Goal: Book appointment/travel/reservation

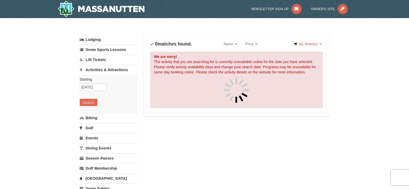
click at [99, 70] on link "Activities & Attractions" at bounding box center [109, 70] width 58 height 10
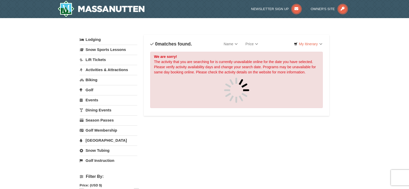
click at [101, 69] on link "Activities & Attractions" at bounding box center [109, 70] width 58 height 10
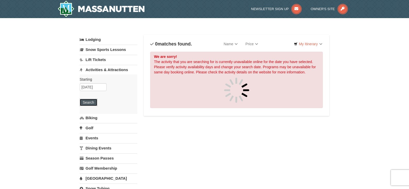
click at [87, 100] on button "Search" at bounding box center [89, 102] width 18 height 7
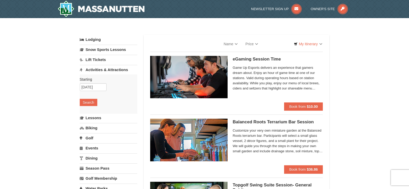
select select "10"
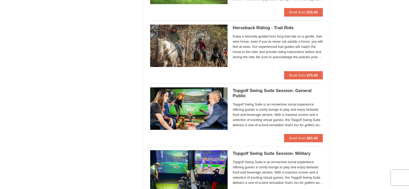
scroll to position [594, 0]
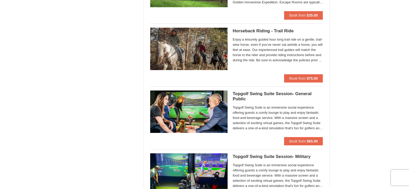
drag, startPoint x: 344, startPoint y: 108, endPoint x: 350, endPoint y: 108, distance: 6.0
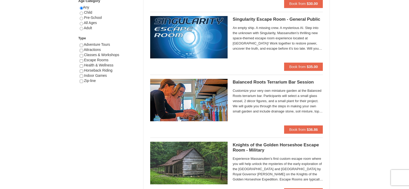
scroll to position [253, 0]
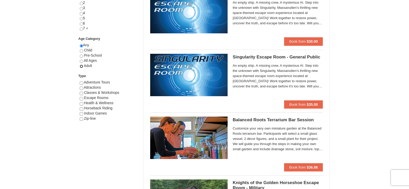
click at [82, 65] on input "radio" at bounding box center [81, 66] width 3 height 3
radio input "true"
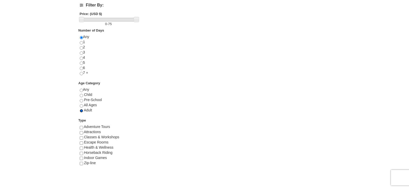
scroll to position [202, 0]
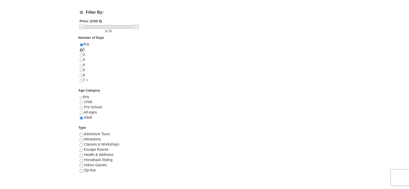
click at [81, 50] on input "radio" at bounding box center [81, 49] width 3 height 3
radio input "true"
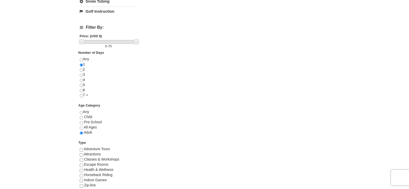
scroll to position [167, 0]
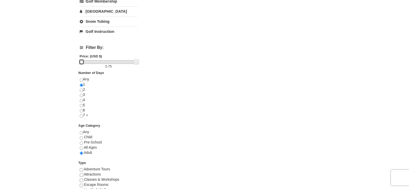
drag, startPoint x: 83, startPoint y: 62, endPoint x: 76, endPoint y: 62, distance: 7.0
click at [76, 62] on div "× Categories List Filter My Itinerary Questions? 1-540-289-9441 Lodging Arrival…" at bounding box center [205, 42] width 260 height 372
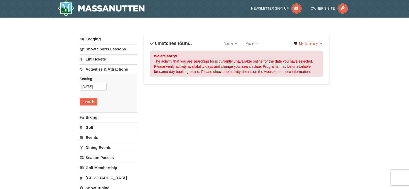
scroll to position [0, 0]
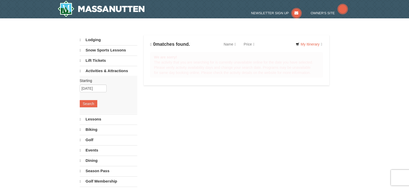
select select "10"
